Goal: Task Accomplishment & Management: Manage account settings

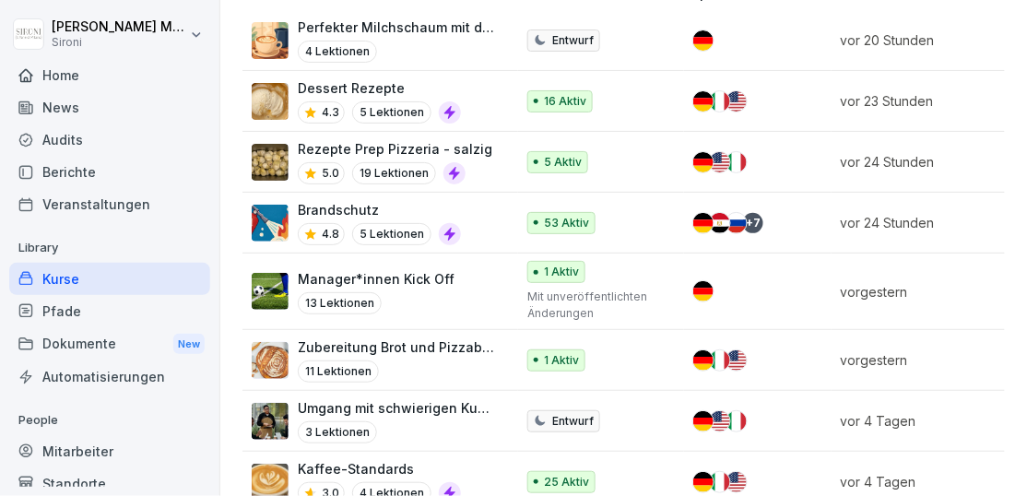
scroll to position [607, 0]
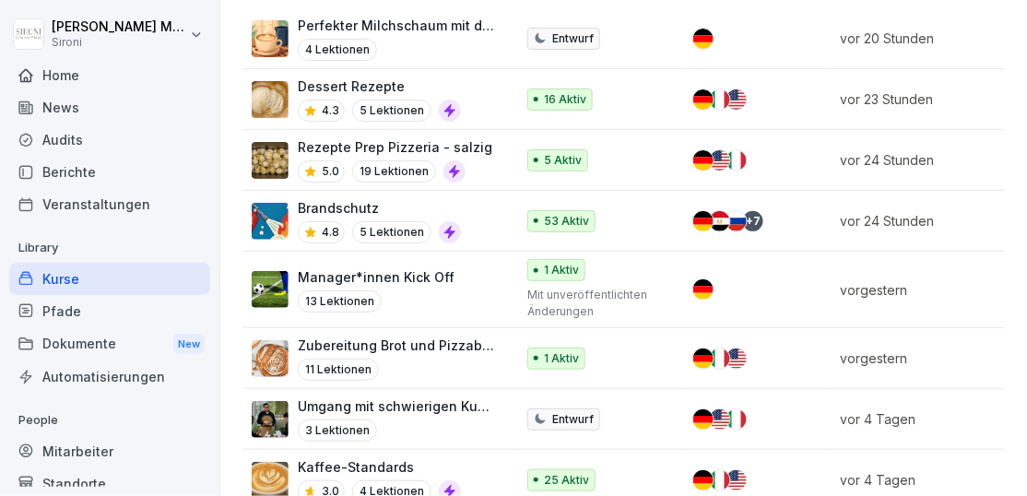
click at [384, 284] on p "Manager*innen Kick Off" at bounding box center [376, 276] width 157 height 19
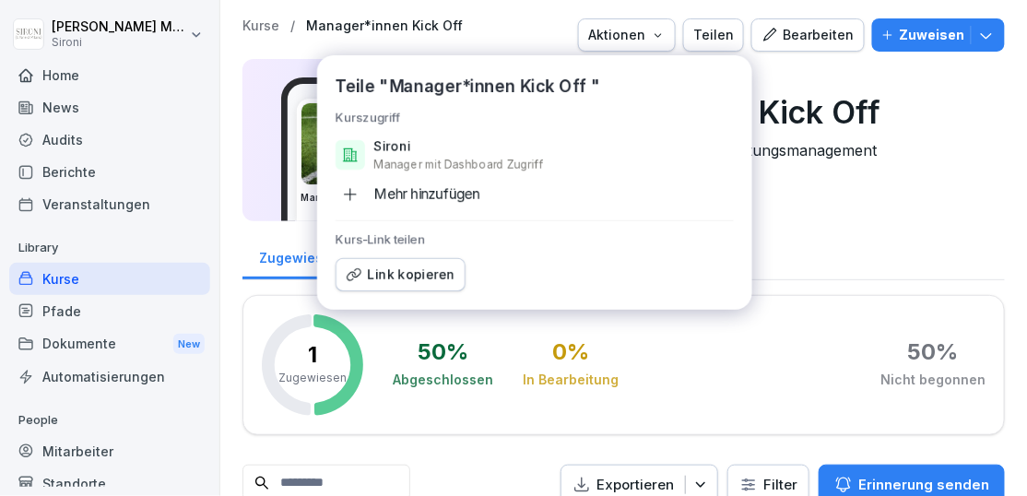
click at [412, 194] on div "Mehr hinzufügen" at bounding box center [408, 195] width 145 height 30
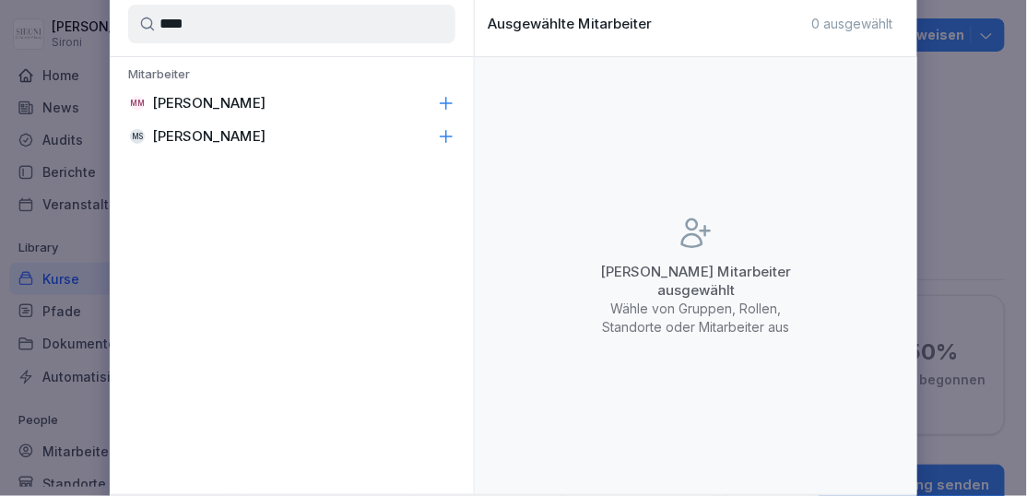
type input "****"
click at [252, 101] on p "[PERSON_NAME]" at bounding box center [208, 103] width 113 height 18
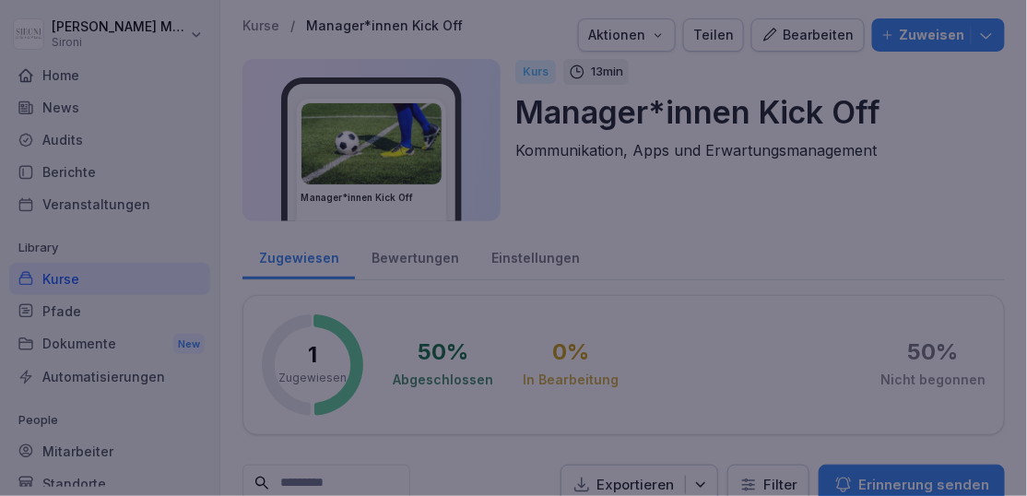
click at [957, 150] on div at bounding box center [513, 248] width 1027 height 496
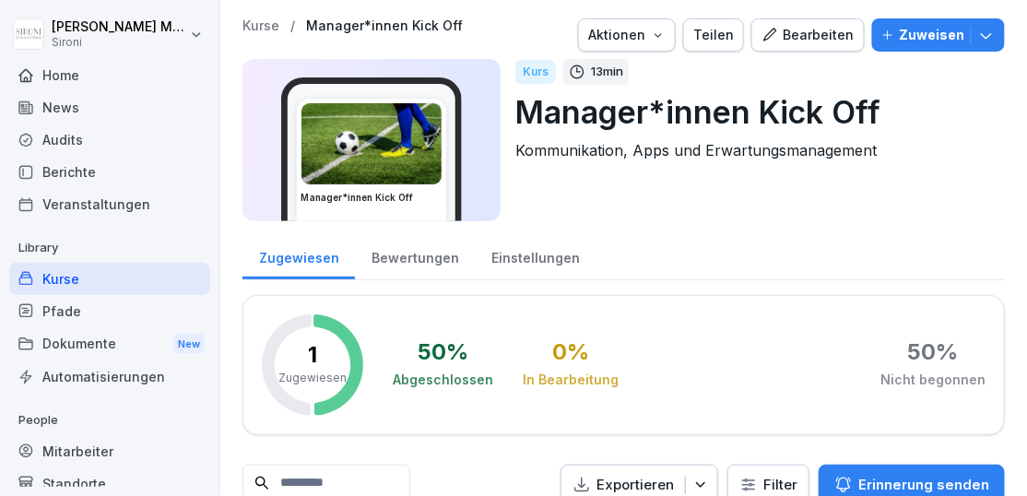
click at [734, 36] on div "Teilen" at bounding box center [713, 35] width 41 height 20
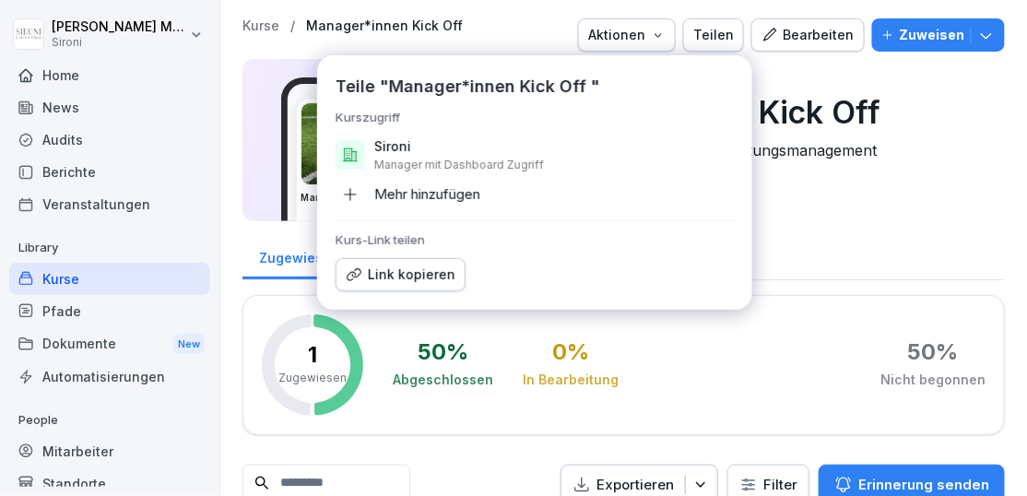
click at [455, 195] on div "Mehr hinzufügen" at bounding box center [408, 195] width 145 height 30
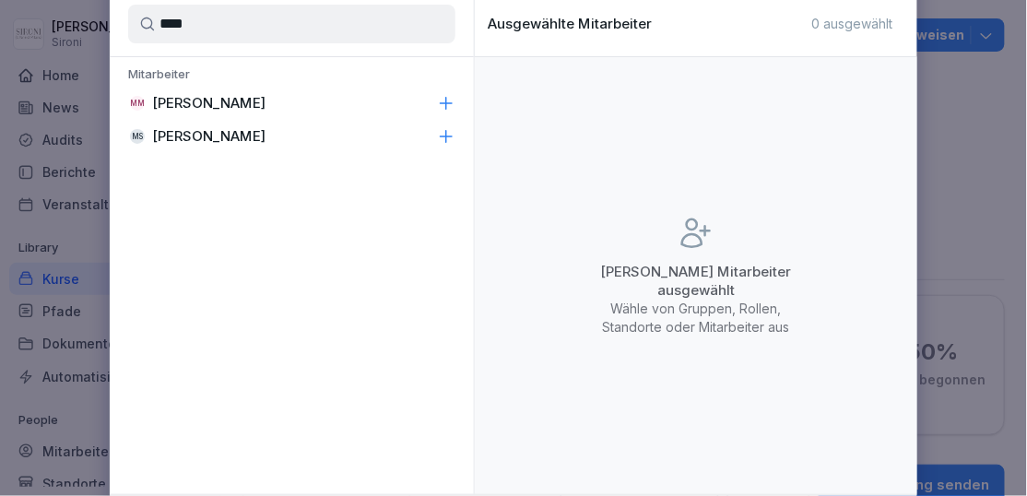
type input "****"
click at [210, 95] on p "[PERSON_NAME]" at bounding box center [208, 103] width 113 height 18
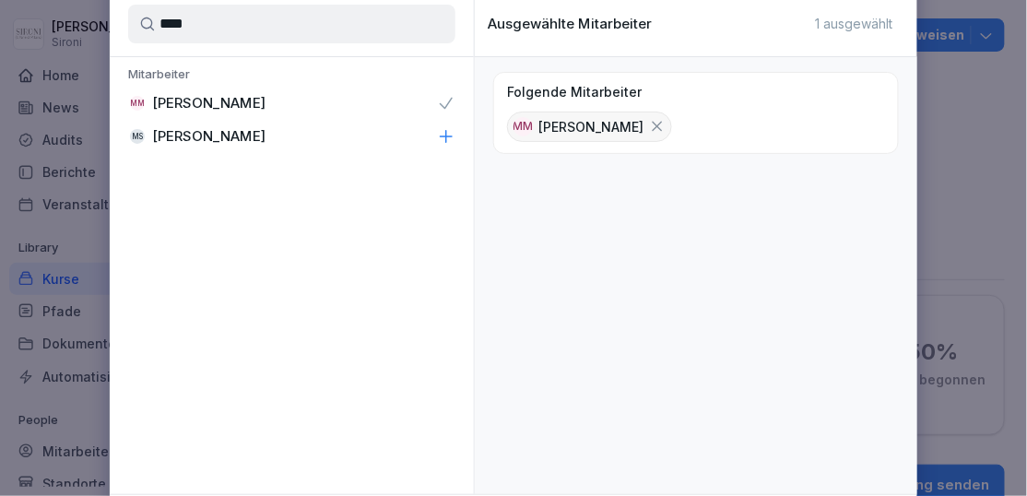
click at [787, 388] on div "Folgende Mitarbeiter MM [PERSON_NAME]" at bounding box center [696, 275] width 443 height 437
click at [857, 372] on div "Folgende Mitarbeiter MM [PERSON_NAME]" at bounding box center [696, 275] width 443 height 437
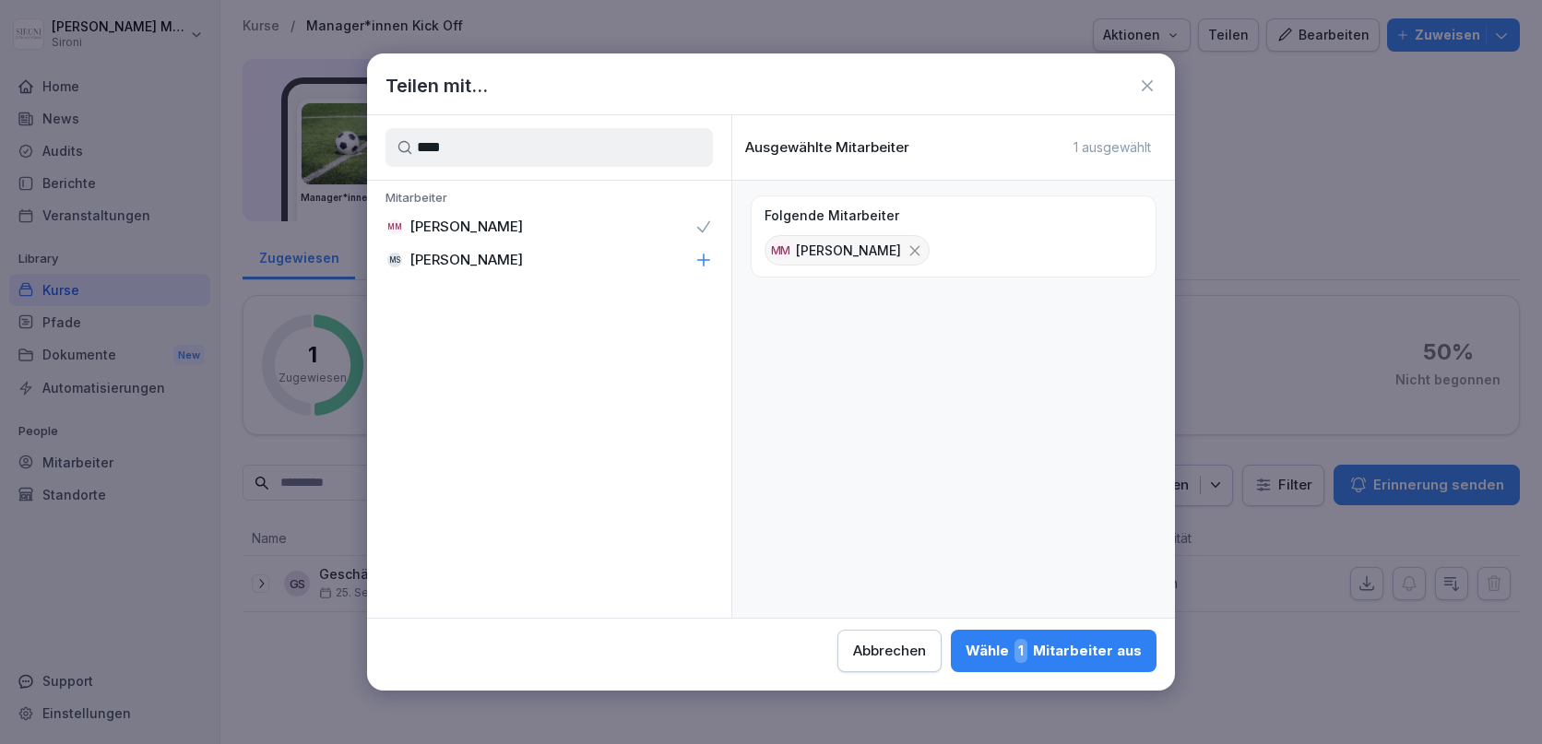
click at [1026, 495] on div "Wähle 1 Mitarbeiter aus" at bounding box center [1053, 651] width 176 height 24
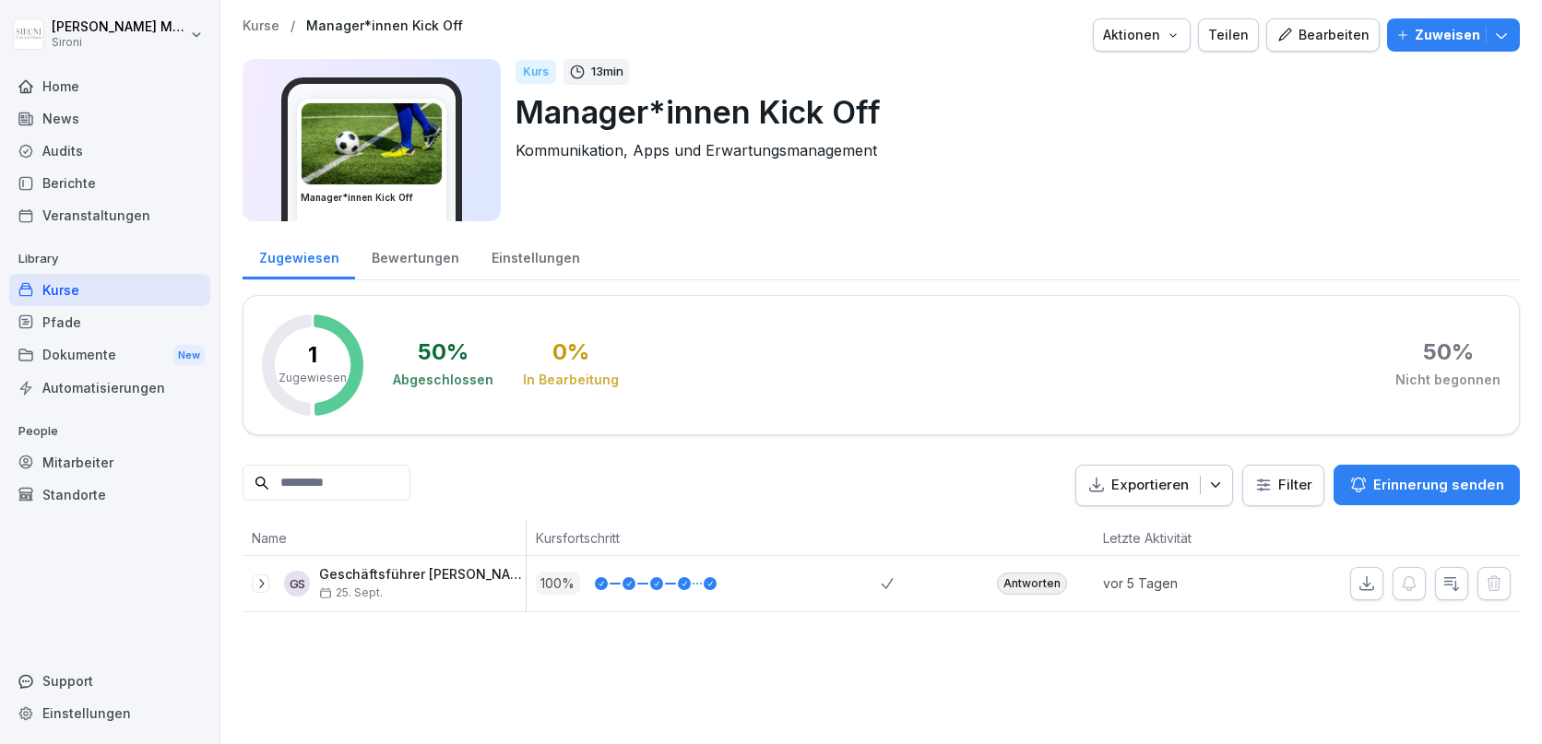
click at [1026, 35] on div "Bearbeiten" at bounding box center [1322, 35] width 93 height 20
